Goal: Navigation & Orientation: Understand site structure

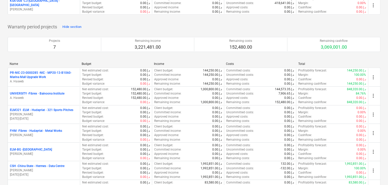
scroll to position [710, 0]
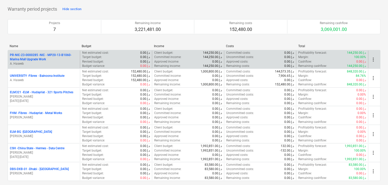
click at [41, 57] on p "PR-NIC-23-0000285 - NIC - MP20-13-B1060-Marina Mall Upgrade Work" at bounding box center [44, 57] width 68 height 9
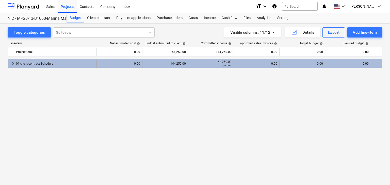
click at [39, 63] on div "01 client contract Schedule" at bounding box center [55, 64] width 78 height 8
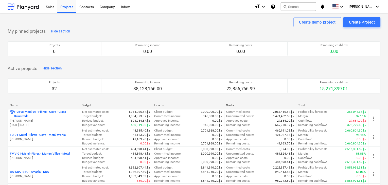
scroll to position [710, 0]
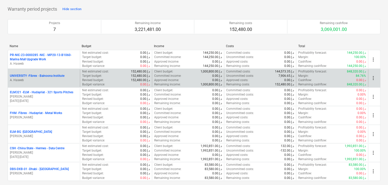
click at [42, 82] on div "UNIVERSITY - Fibrex - Bainoona Institute A. Haseeb" at bounding box center [44, 79] width 72 height 18
click at [45, 78] on p "A. Haseeb" at bounding box center [44, 80] width 68 height 4
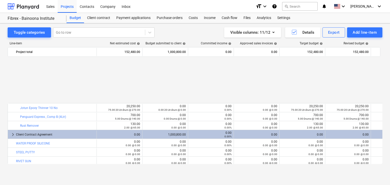
scroll to position [55, 0]
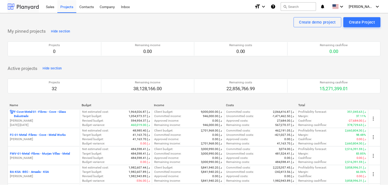
scroll to position [710, 0]
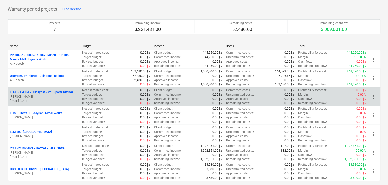
click at [45, 92] on p "ELM321 - ELM - Hudayriat - 321 Sports Pitches" at bounding box center [41, 92] width 63 height 4
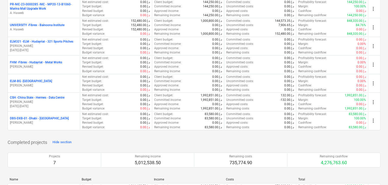
scroll to position [837, 0]
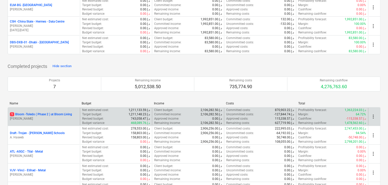
click at [37, 112] on p "1 [PERSON_NAME][GEOGRAPHIC_DATA] ( Phase 2 ) at Bloom Living" at bounding box center [41, 114] width 62 height 4
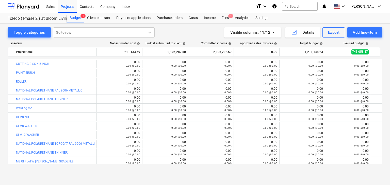
scroll to position [2762, 0]
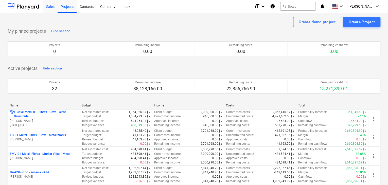
click at [54, 12] on div "Sales" at bounding box center [50, 6] width 14 height 13
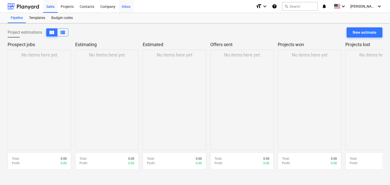
click at [129, 8] on div "Inbox" at bounding box center [125, 6] width 15 height 13
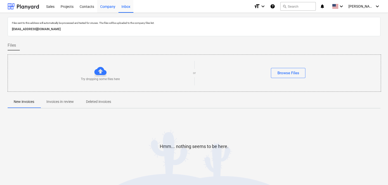
click at [101, 10] on div "Company" at bounding box center [107, 6] width 21 height 13
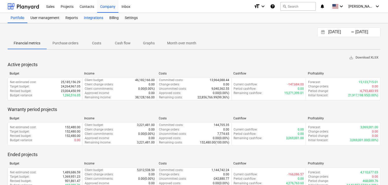
click at [96, 16] on div "Integrations" at bounding box center [93, 18] width 25 height 10
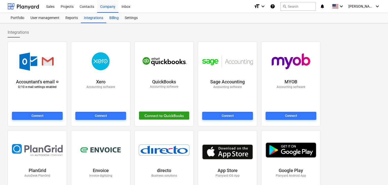
click at [111, 16] on div "Billing" at bounding box center [113, 18] width 15 height 10
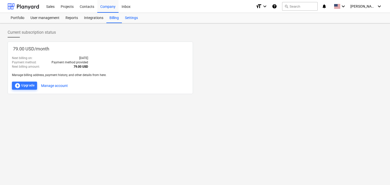
click at [131, 15] on div "Settings" at bounding box center [131, 18] width 19 height 10
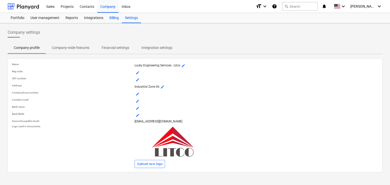
click at [116, 19] on div "Billing" at bounding box center [113, 18] width 15 height 10
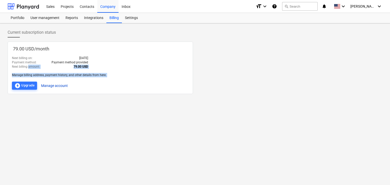
drag, startPoint x: 28, startPoint y: 68, endPoint x: 42, endPoint y: 85, distance: 22.2
click at [42, 85] on div "79.00 USD / month Next billing on : [DATE] Payment method : Payment method prov…" at bounding box center [100, 68] width 185 height 53
click at [123, 19] on div "Settings" at bounding box center [131, 18] width 19 height 10
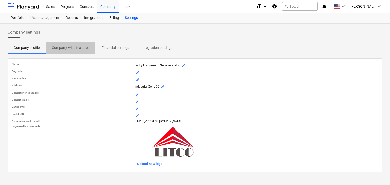
click at [81, 51] on span "Company-wide features" at bounding box center [71, 48] width 50 height 8
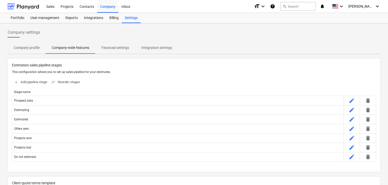
click at [126, 49] on p "Financial settings" at bounding box center [115, 47] width 28 height 5
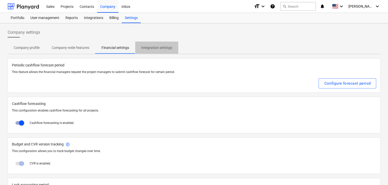
click at [140, 42] on button "Integration settings" at bounding box center [156, 48] width 43 height 12
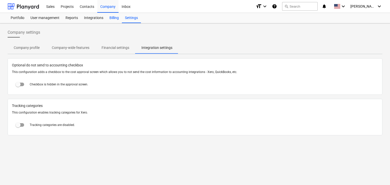
click at [119, 19] on div "Billing" at bounding box center [113, 18] width 15 height 10
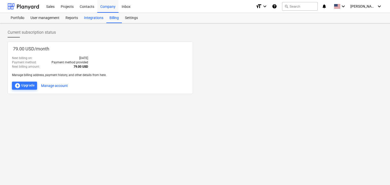
click at [103, 17] on div "Integrations" at bounding box center [93, 18] width 25 height 10
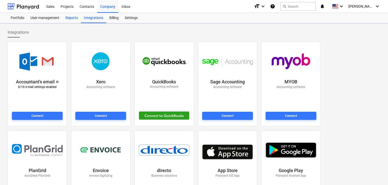
click at [79, 18] on div "Reports" at bounding box center [71, 18] width 19 height 10
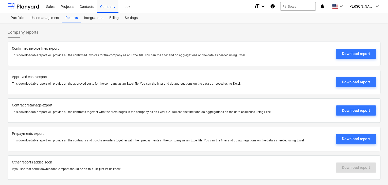
click at [355, 59] on div "Download report" at bounding box center [356, 54] width 40 height 16
click at [353, 55] on div "Download report" at bounding box center [356, 53] width 28 height 7
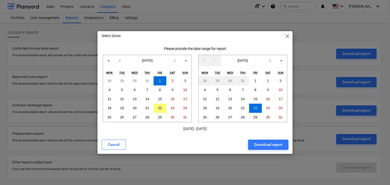
click at [288, 38] on span "close" at bounding box center [287, 36] width 6 height 6
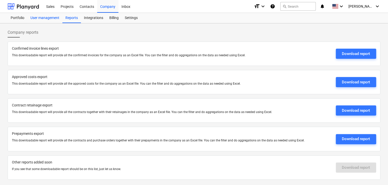
click at [48, 21] on div "User management" at bounding box center [44, 18] width 35 height 10
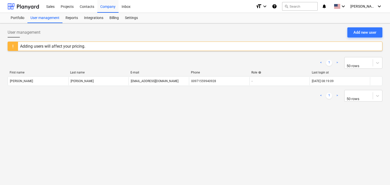
click at [61, 46] on div "Adding users will affect your pricing." at bounding box center [52, 46] width 65 height 5
click at [19, 24] on div "User management Add new user Adding users will affect your pricing. < 1 > 50 ro…" at bounding box center [195, 104] width 390 height 162
click at [17, 18] on div "Portfolio" at bounding box center [18, 18] width 20 height 10
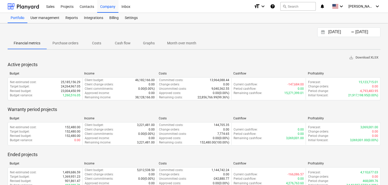
click at [68, 42] on p "Purchase orders" at bounding box center [66, 43] width 26 height 5
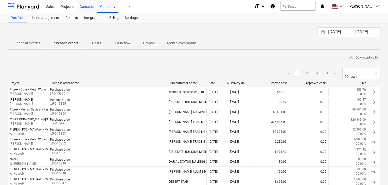
click at [93, 12] on div "Contacts" at bounding box center [87, 6] width 21 height 13
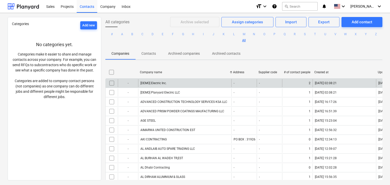
drag, startPoint x: 163, startPoint y: 73, endPoint x: 230, endPoint y: 86, distance: 68.9
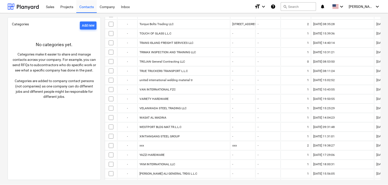
scroll to position [1897, 0]
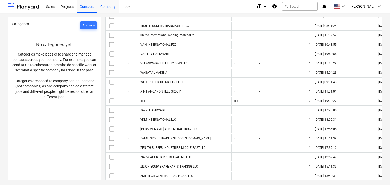
click at [113, 7] on div "Company" at bounding box center [107, 6] width 21 height 13
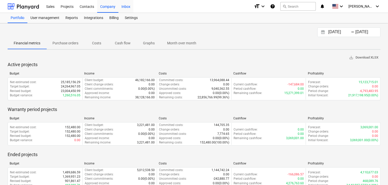
click at [125, 7] on div "Inbox" at bounding box center [125, 6] width 15 height 13
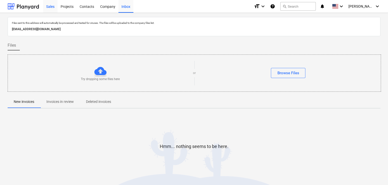
click at [57, 5] on div "Sales" at bounding box center [50, 6] width 14 height 13
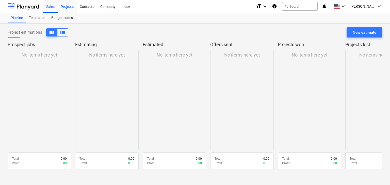
click at [70, 5] on div "Projects" at bounding box center [67, 6] width 19 height 13
